Goal: Navigation & Orientation: Go to known website

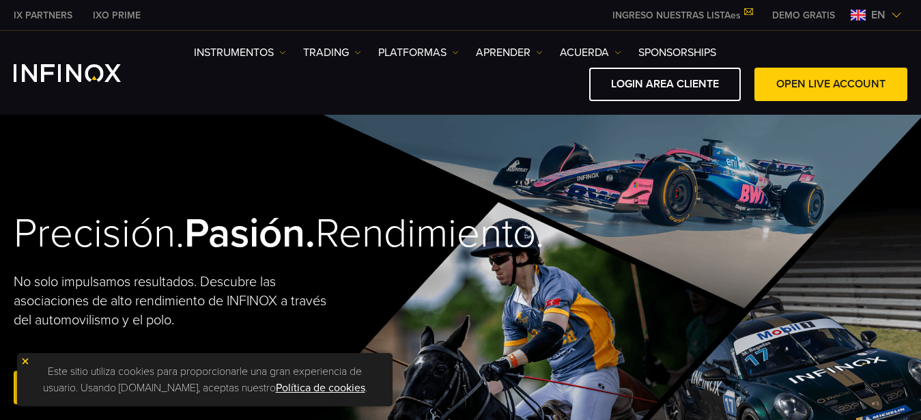
click at [900, 12] on img at bounding box center [896, 15] width 11 height 11
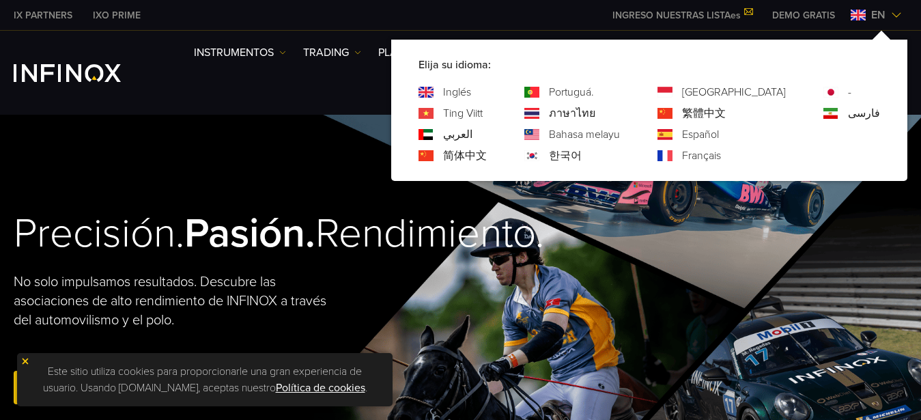
click at [719, 132] on link "Español" at bounding box center [700, 134] width 37 height 16
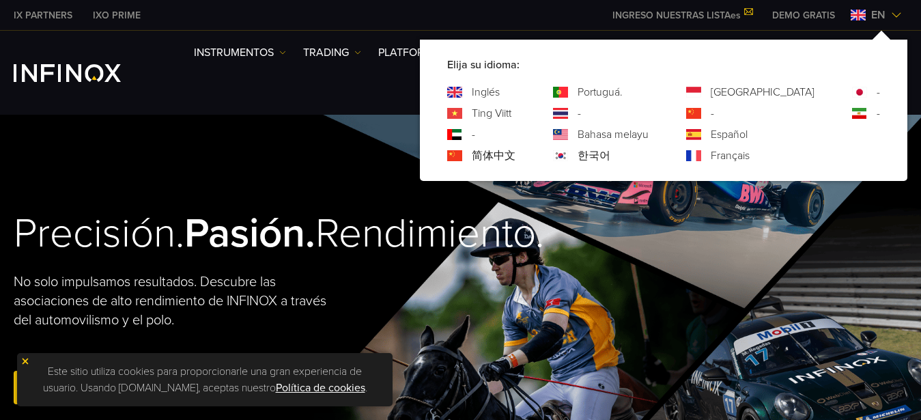
click at [748, 135] on link "Español" at bounding box center [729, 134] width 37 height 16
